Goal: Task Accomplishment & Management: Complete application form

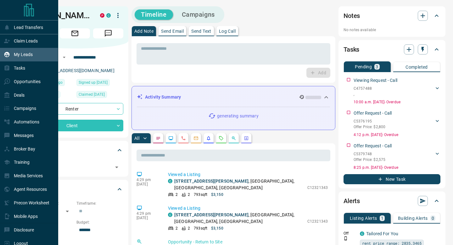
click at [13, 53] on div "My Leads" at bounding box center [18, 54] width 29 height 10
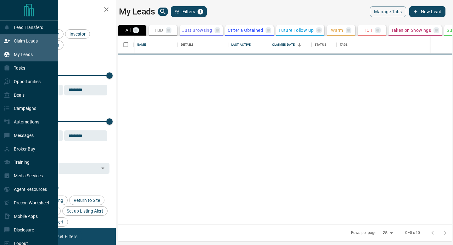
click at [16, 42] on p "Claim Leads" at bounding box center [26, 40] width 24 height 5
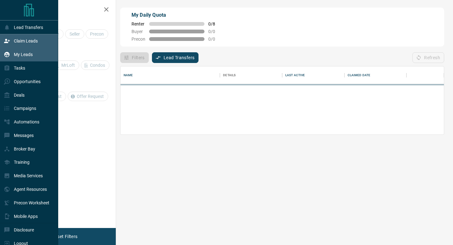
click at [18, 55] on p "My Leads" at bounding box center [23, 54] width 19 height 5
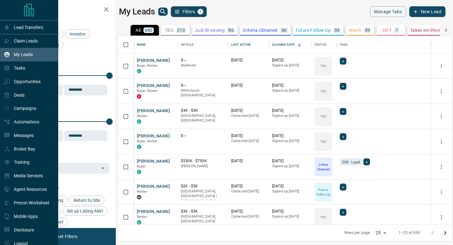
scroll to position [188, 334]
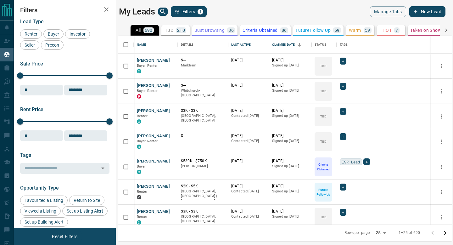
click at [156, 10] on div "My Leads Filters 1" at bounding box center [200, 11] width 163 height 11
click at [165, 12] on icon "search button" at bounding box center [163, 12] width 8 height 8
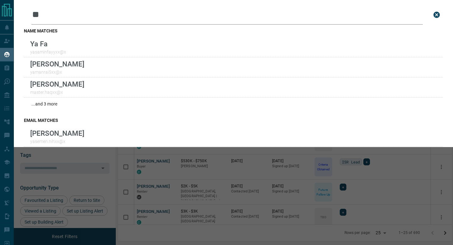
type input "*"
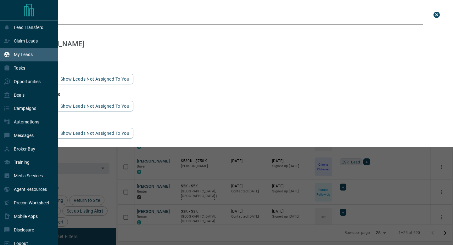
type input "*****"
click at [10, 51] on div "My Leads" at bounding box center [18, 54] width 29 height 10
click at [31, 55] on p "My Leads" at bounding box center [23, 54] width 19 height 5
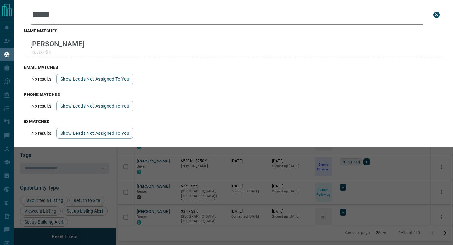
click at [439, 15] on icon "close search bar" at bounding box center [436, 15] width 6 height 6
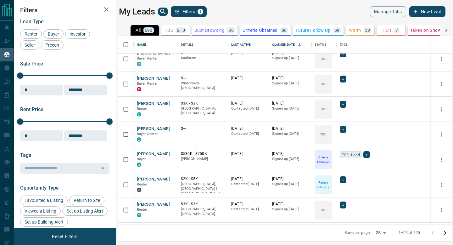
scroll to position [8, 0]
click at [149, 180] on button "[PERSON_NAME]" at bounding box center [153, 179] width 33 height 6
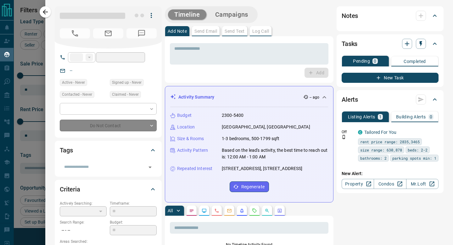
type input "**"
type input "**********"
type input "*"
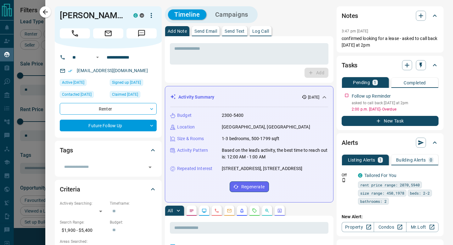
click at [77, 33] on icon "Call" at bounding box center [75, 33] width 8 height 8
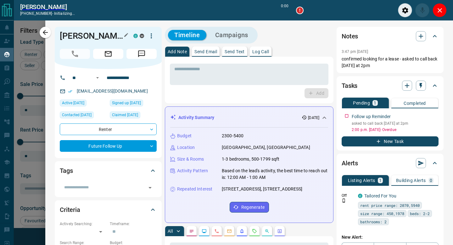
scroll to position [169, 334]
type input "*******"
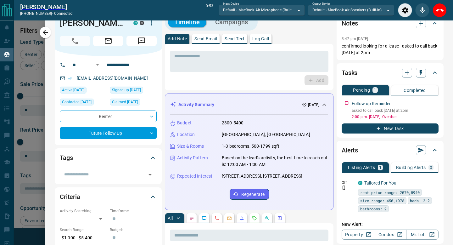
scroll to position [11, 0]
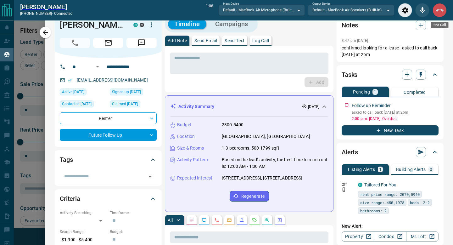
click at [442, 9] on icon "End Call" at bounding box center [440, 10] width 8 height 3
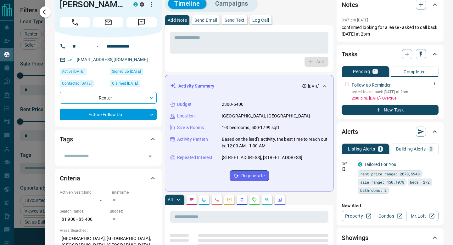
scroll to position [0, 0]
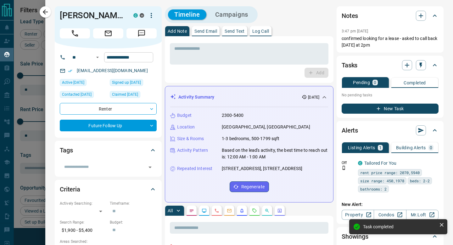
click at [44, 14] on icon "button" at bounding box center [46, 12] width 8 height 8
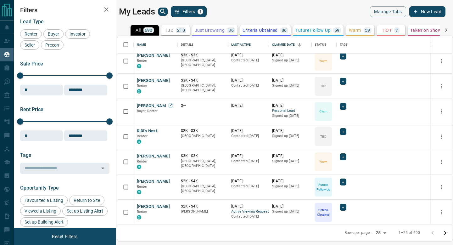
scroll to position [458, 0]
click at [276, 46] on div "Claimed Date" at bounding box center [283, 45] width 23 height 18
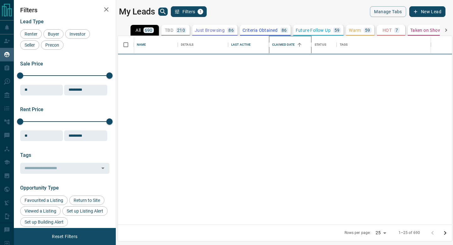
scroll to position [0, 0]
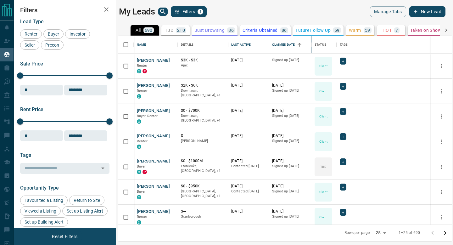
click at [276, 46] on div "Claimed Date" at bounding box center [283, 45] width 23 height 18
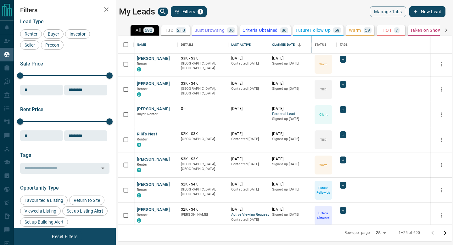
scroll to position [458, 0]
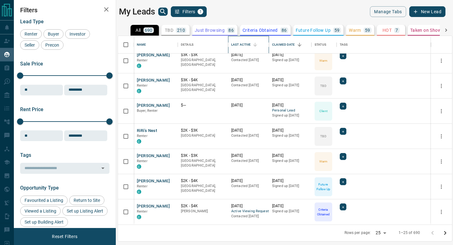
click at [247, 43] on div "Last Active" at bounding box center [240, 45] width 19 height 18
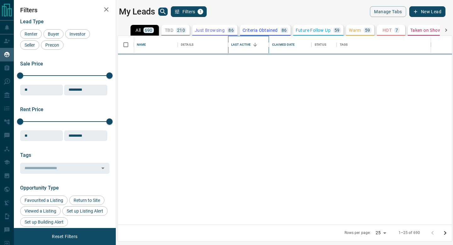
scroll to position [0, 0]
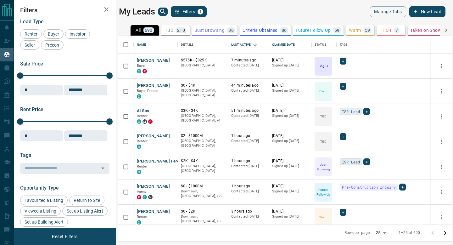
click at [382, 235] on body "Lead Transfers Claim Leads My Leads Tasks Opportunities Deals Campaigns Automat…" at bounding box center [226, 118] width 453 height 237
click at [382, 236] on li "100" at bounding box center [381, 232] width 17 height 9
type input "***"
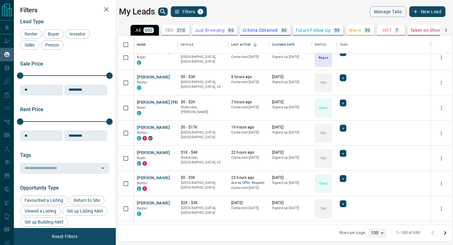
scroll to position [210, 0]
click at [150, 100] on button "[PERSON_NAME] [PERSON_NAME]" at bounding box center [170, 102] width 67 height 6
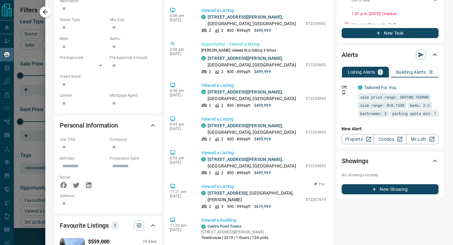
scroll to position [60, 0]
click at [246, 123] on link "[STREET_ADDRESS][PERSON_NAME]" at bounding box center [245, 125] width 74 height 5
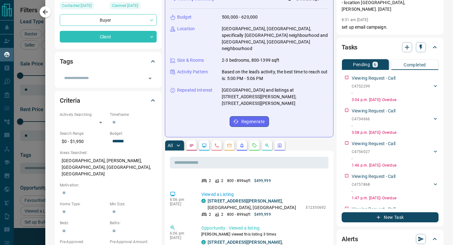
scroll to position [0, 0]
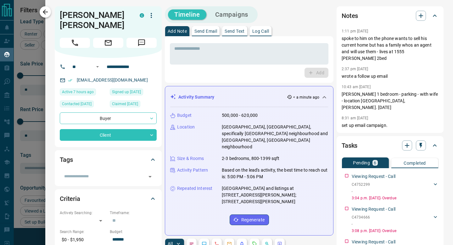
click at [47, 14] on icon "button" at bounding box center [46, 12] width 8 height 8
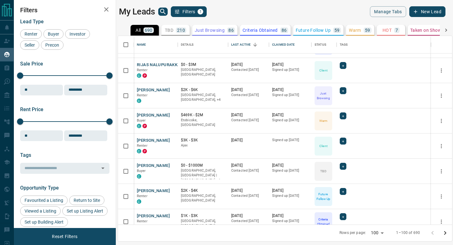
scroll to position [1556, 0]
click at [154, 167] on button "[PERSON_NAME]" at bounding box center [153, 165] width 33 height 6
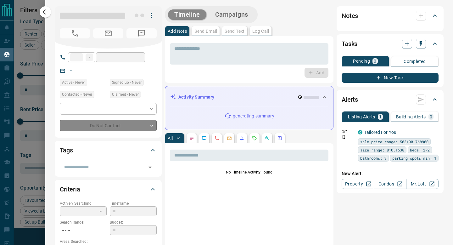
type input "**"
type input "**********"
type input "**"
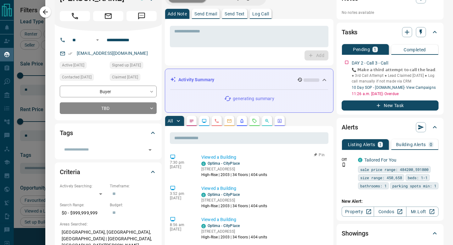
scroll to position [11, 0]
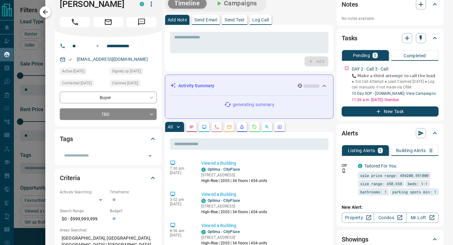
click at [45, 14] on icon "button" at bounding box center [45, 11] width 5 height 5
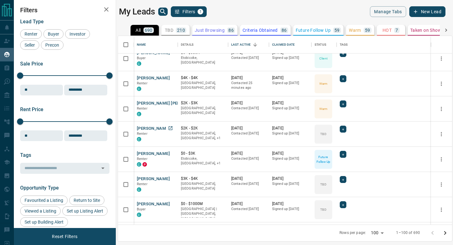
scroll to position [2098, 0]
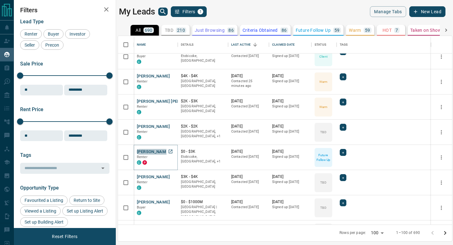
click at [152, 152] on button "[PERSON_NAME]" at bounding box center [153, 152] width 33 height 6
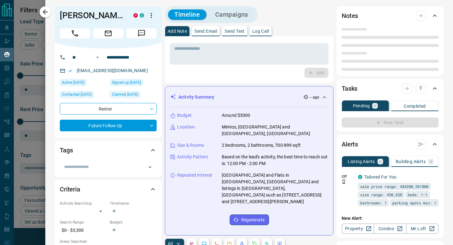
type input "**"
type input "**********"
type input "*"
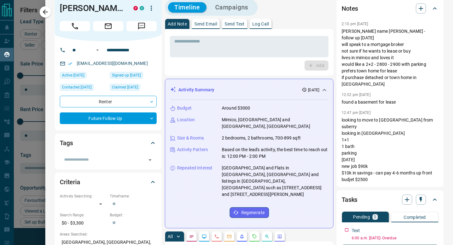
scroll to position [3, 0]
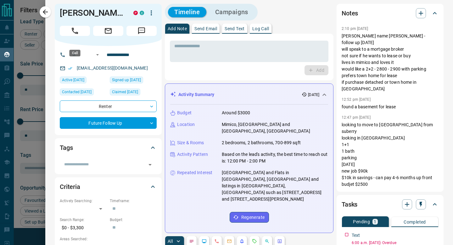
click at [70, 36] on button "Call" at bounding box center [75, 31] width 30 height 10
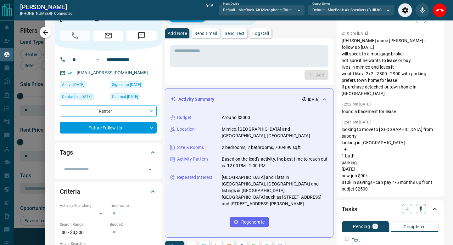
scroll to position [0, 0]
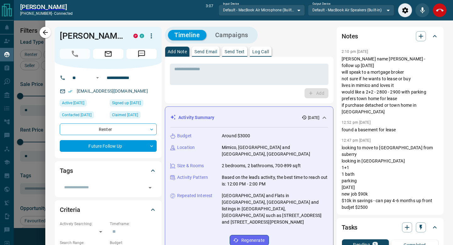
click at [441, 10] on icon "End Call" at bounding box center [440, 11] width 8 height 8
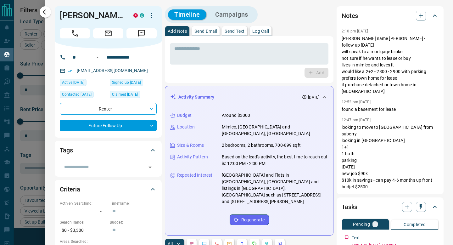
scroll to position [188, 334]
click at [421, 19] on icon "button" at bounding box center [421, 16] width 8 height 8
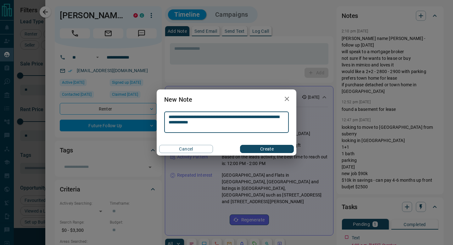
type textarea "**********"
click at [249, 148] on button "Create" at bounding box center [267, 149] width 54 height 8
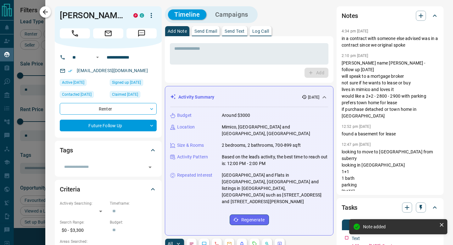
click at [46, 9] on icon "button" at bounding box center [46, 12] width 8 height 8
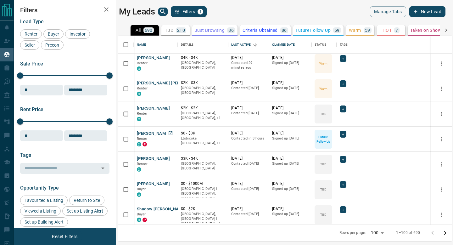
scroll to position [2117, 0]
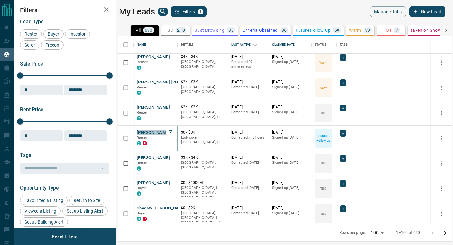
click at [154, 133] on button "[PERSON_NAME]" at bounding box center [153, 133] width 33 height 6
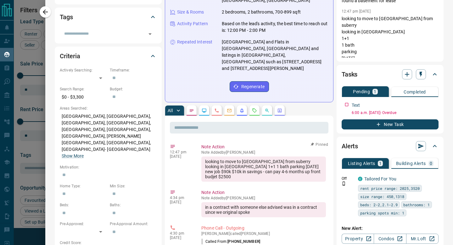
scroll to position [0, 0]
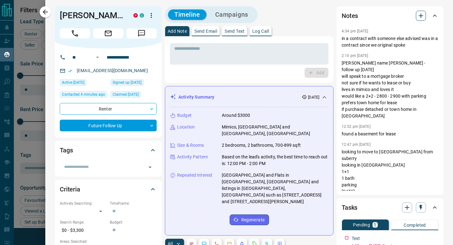
click at [425, 17] on button "button" at bounding box center [421, 16] width 10 height 10
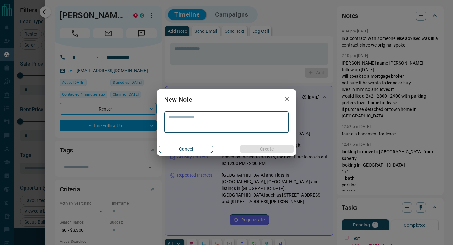
click at [189, 147] on button "Cancel" at bounding box center [186, 149] width 54 height 8
